Goal: Information Seeking & Learning: Learn about a topic

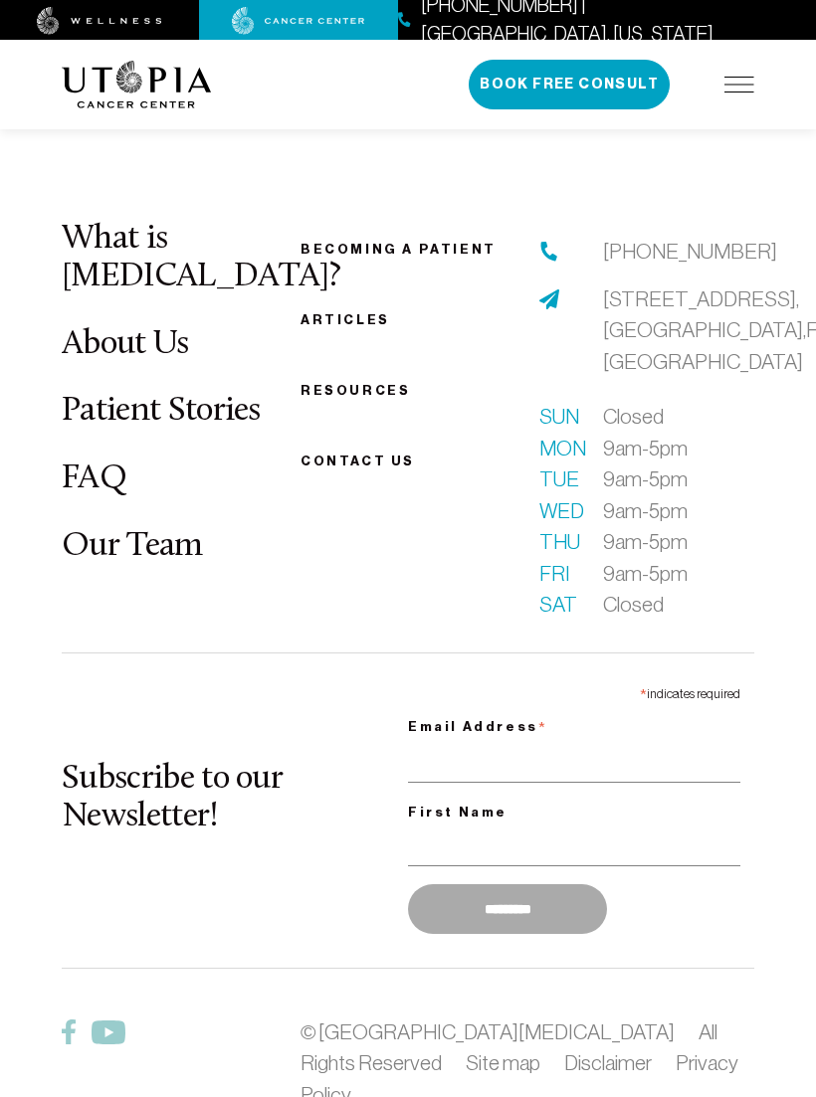
scroll to position [1142, 0]
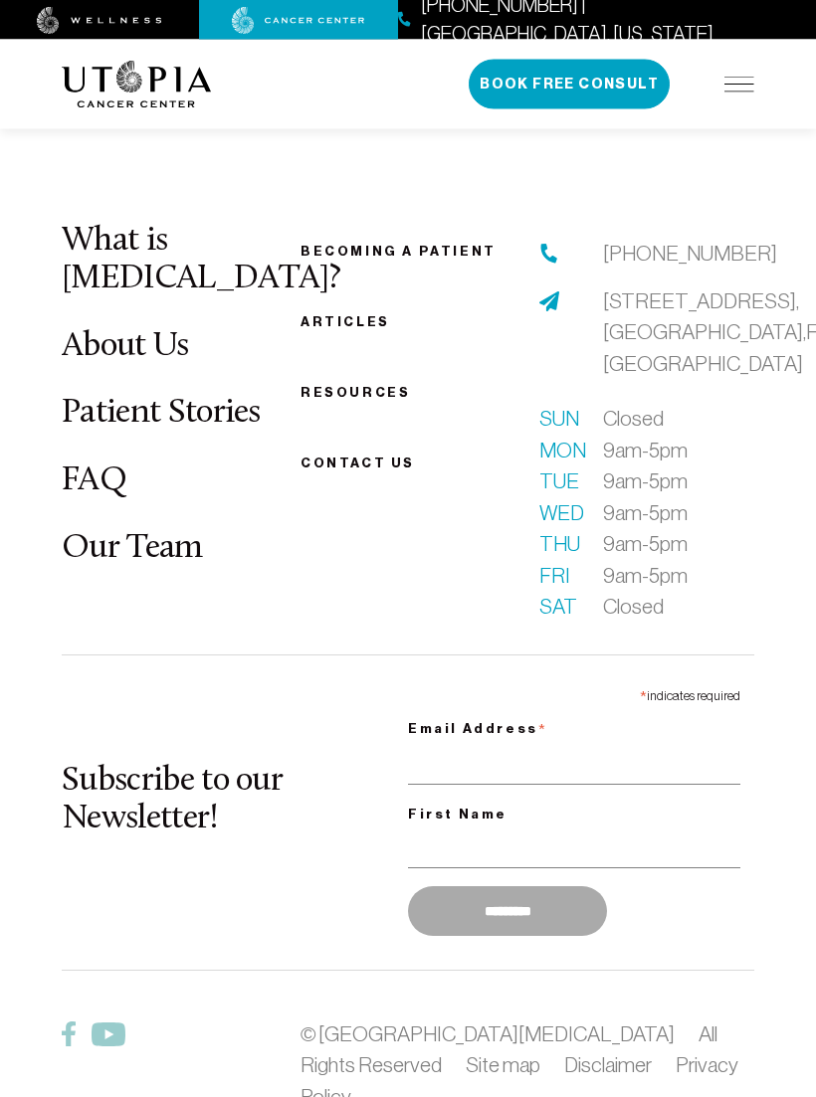
click at [352, 300] on ul "Becoming a patient Articles Resources Contact us" at bounding box center [407, 358] width 215 height 238
click at [359, 318] on link "Articles" at bounding box center [345, 321] width 90 height 15
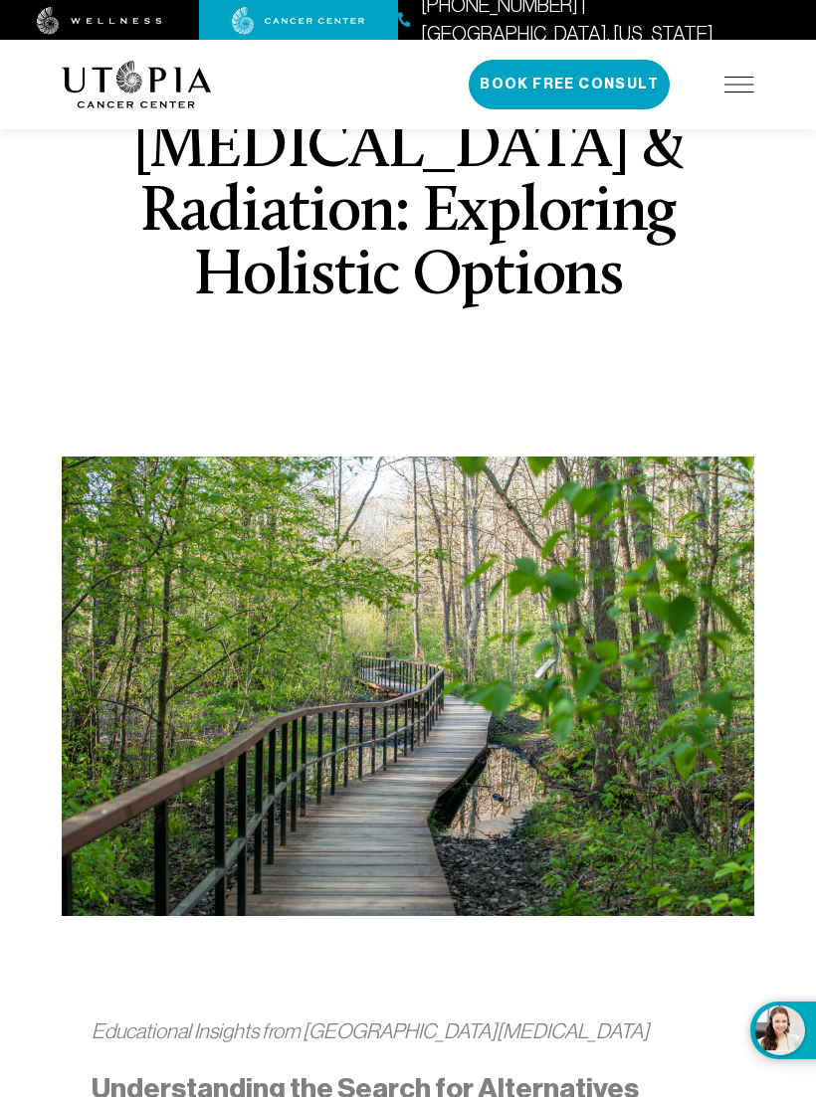
scroll to position [50, 0]
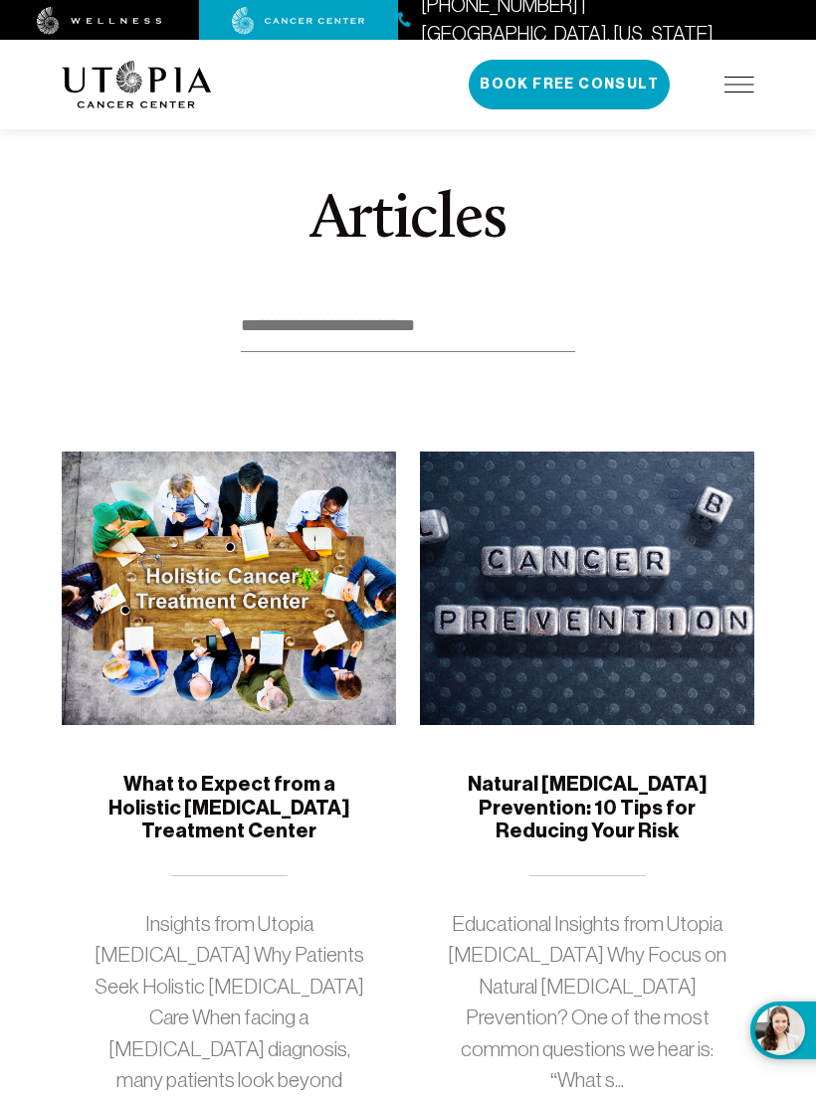
scroll to position [1176, 0]
